Goal: Task Accomplishment & Management: Manage account settings

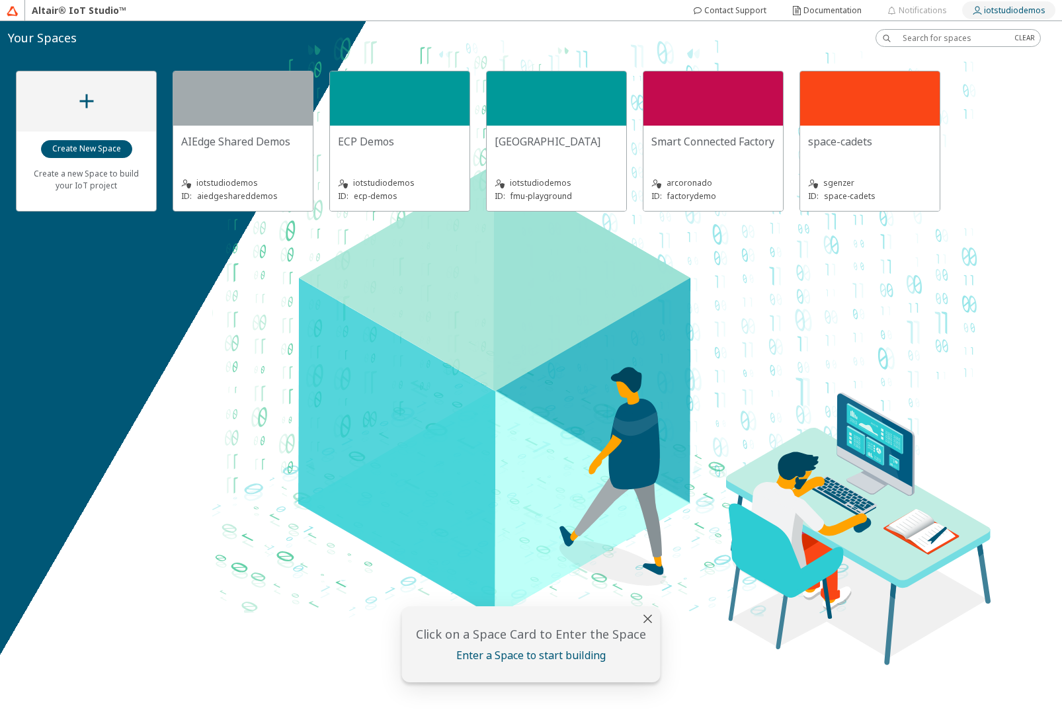
click at [0, 0] on slot "iotstudiodemos" at bounding box center [0, 0] width 0 height 0
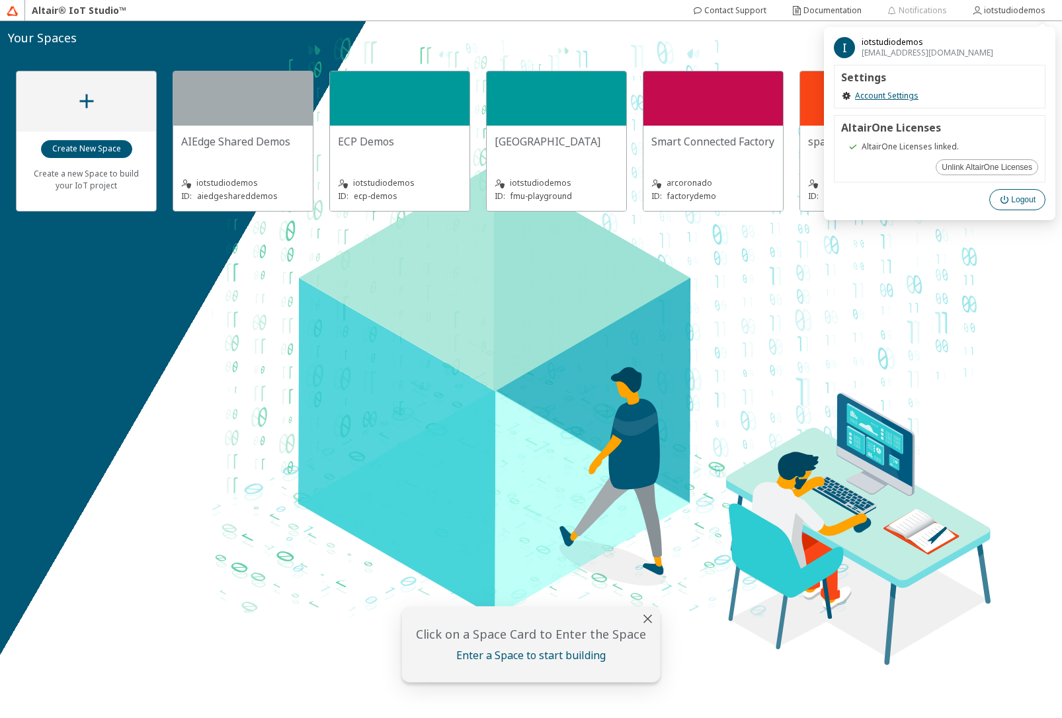
click at [0, 0] on slot "Logout" at bounding box center [0, 0] width 0 height 0
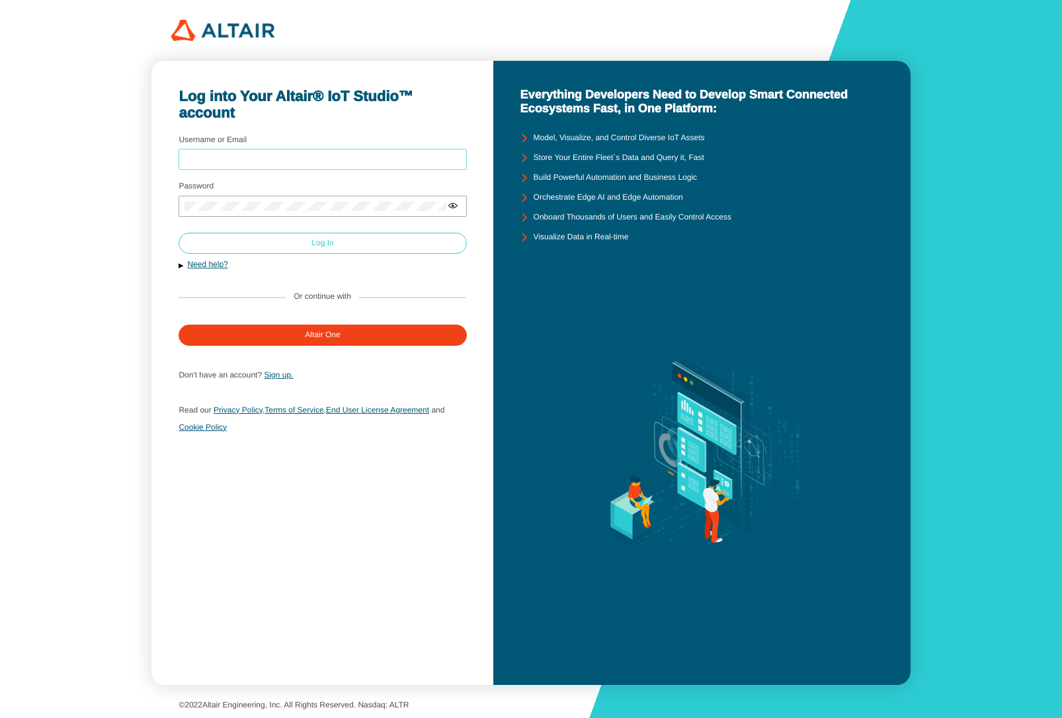
type input "iotstudiodemos"
click at [305, 246] on paper-button "Log In" at bounding box center [322, 243] width 288 height 21
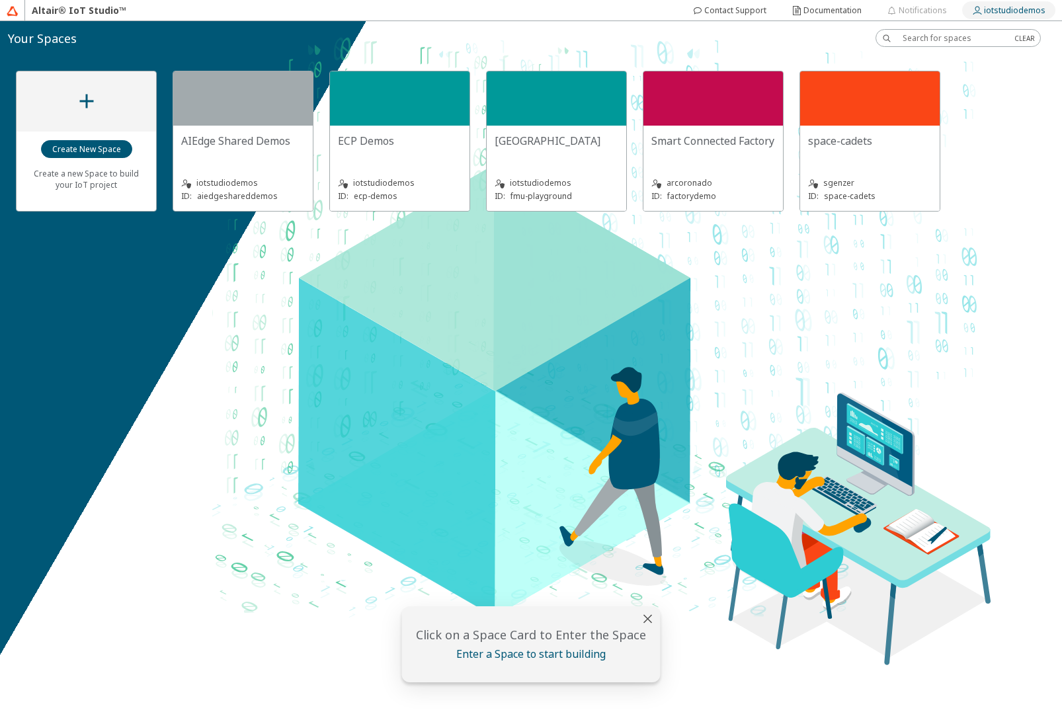
click at [0, 0] on slot "iotstudiodemos" at bounding box center [0, 0] width 0 height 0
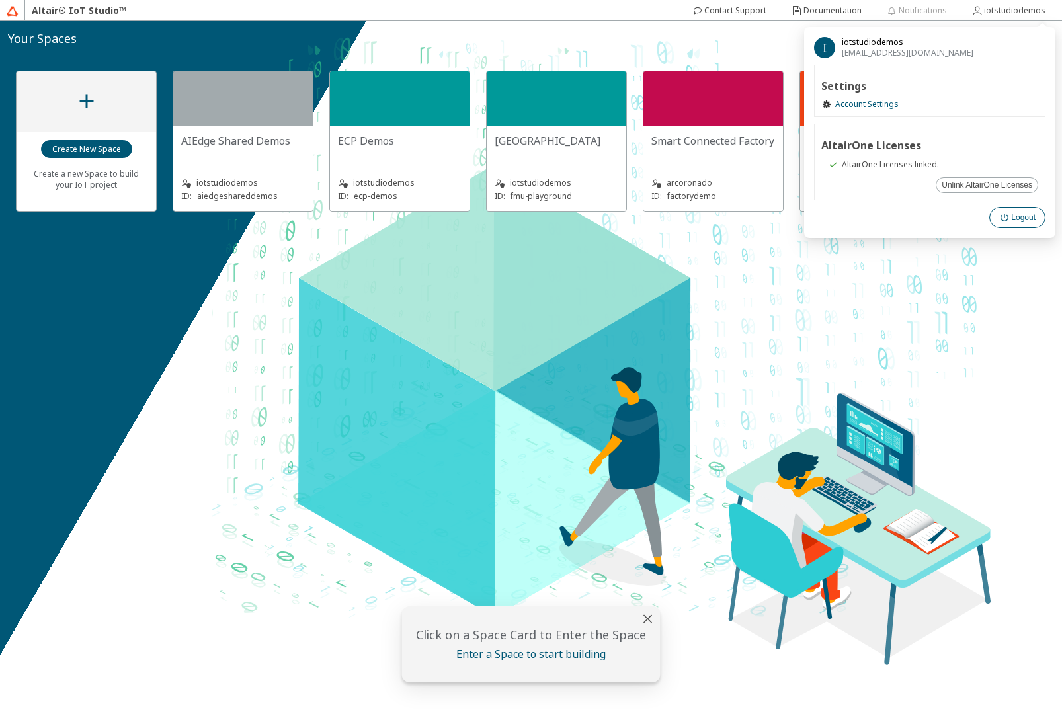
click at [0, 0] on slot "Logout" at bounding box center [0, 0] width 0 height 0
